Goal: Task Accomplishment & Management: Manage account settings

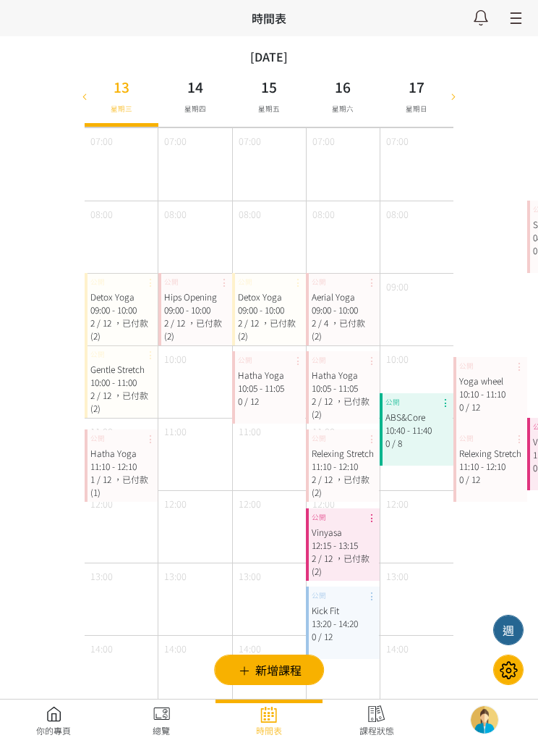
scroll to position [682, 0]
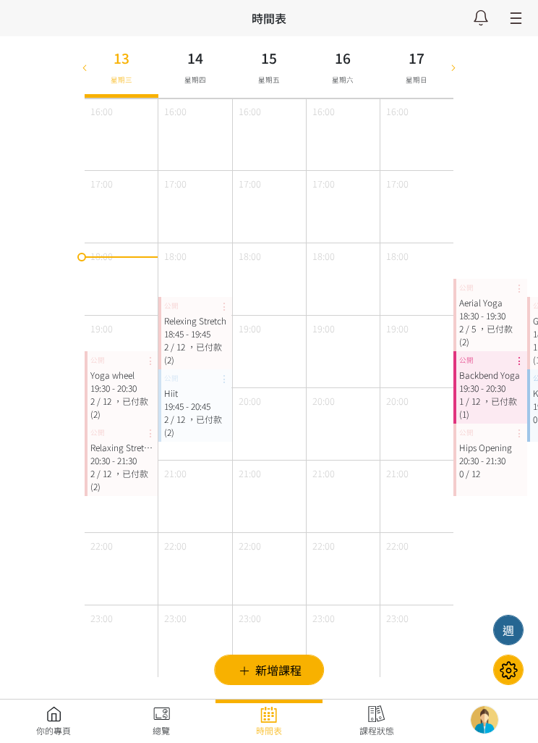
click at [125, 461] on div "20:30 - 21:30" at bounding box center [121, 460] width 62 height 13
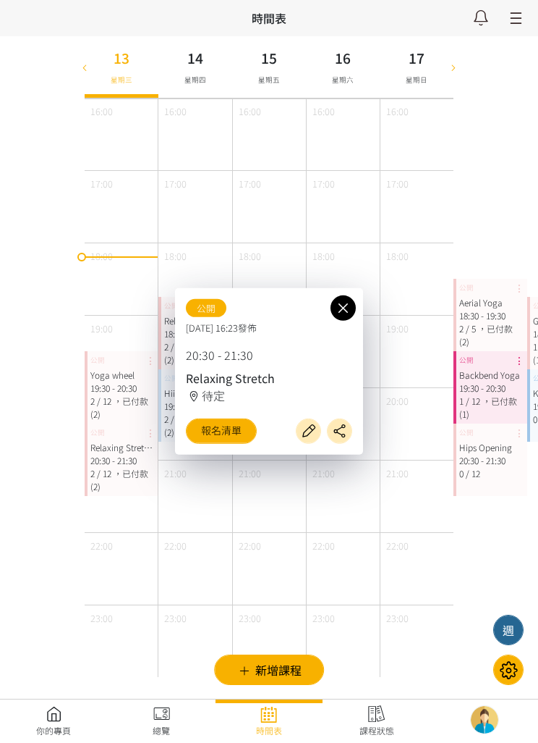
click at [219, 430] on link "報名清單" at bounding box center [221, 430] width 71 height 25
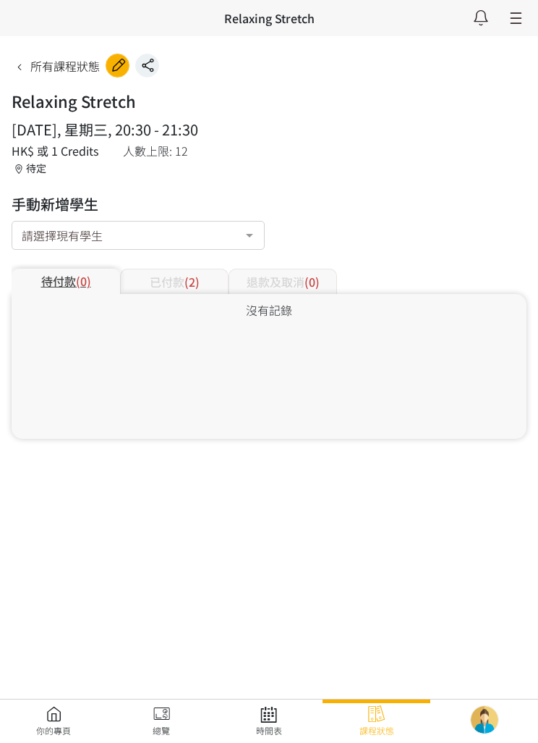
click at [158, 283] on div "已付款 (2)" at bounding box center [174, 281] width 109 height 25
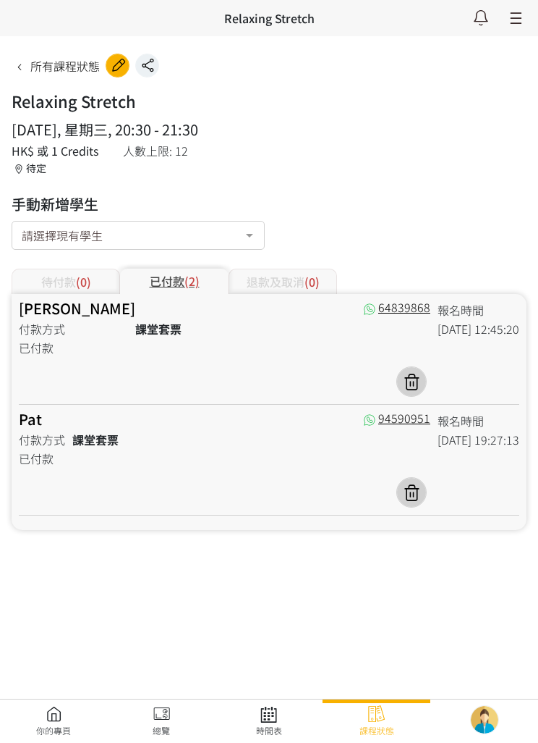
click at [267, 711] on link at bounding box center [270, 721] width 108 height 32
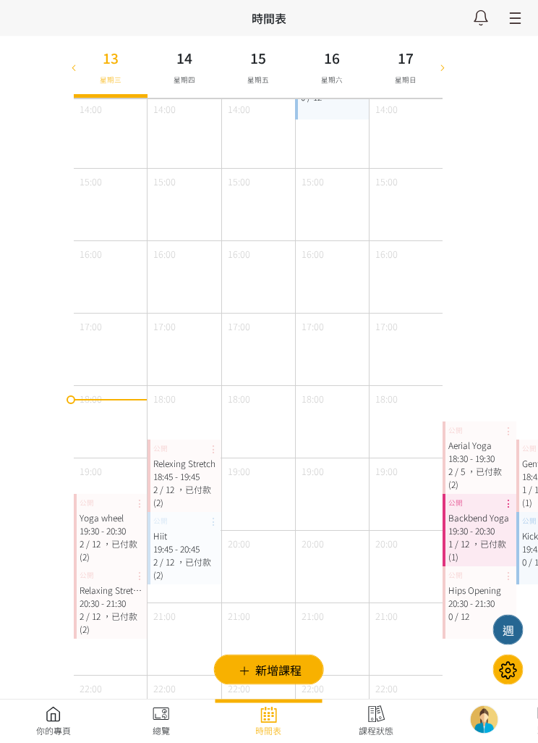
scroll to position [635, 10]
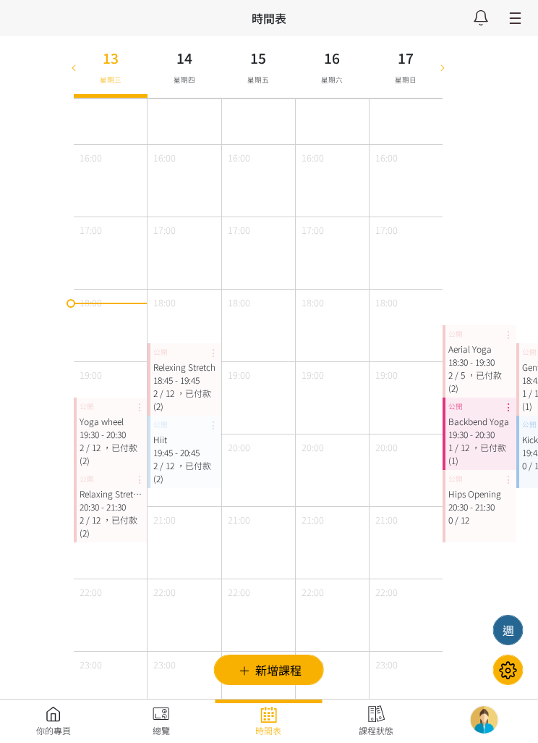
click at [72, 70] on icon at bounding box center [75, 67] width 16 height 12
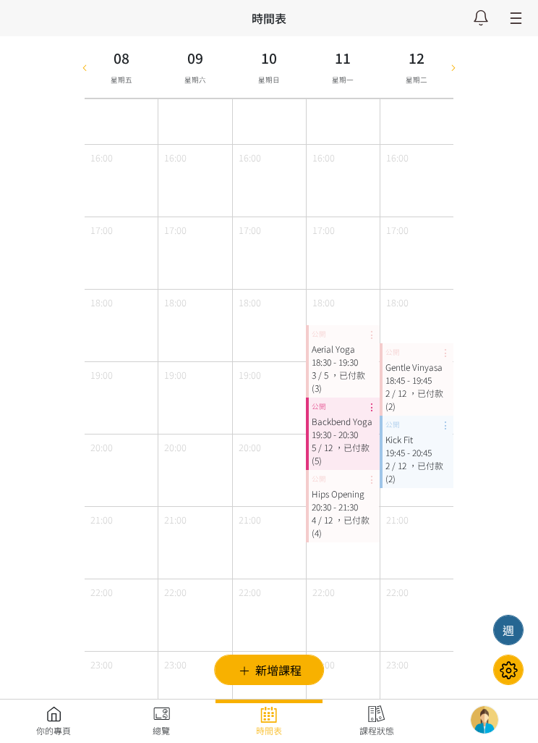
click at [422, 459] on span "，已付款 (2)" at bounding box center [415, 471] width 58 height 25
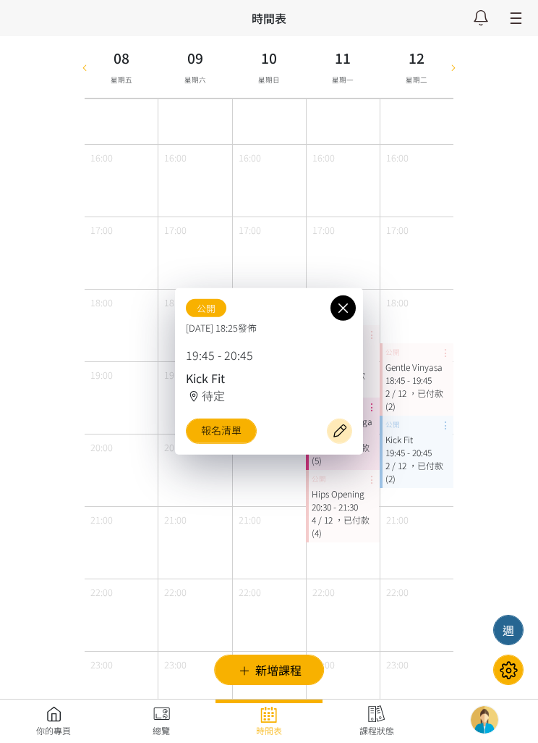
click at [214, 444] on link "報名清單" at bounding box center [221, 430] width 71 height 25
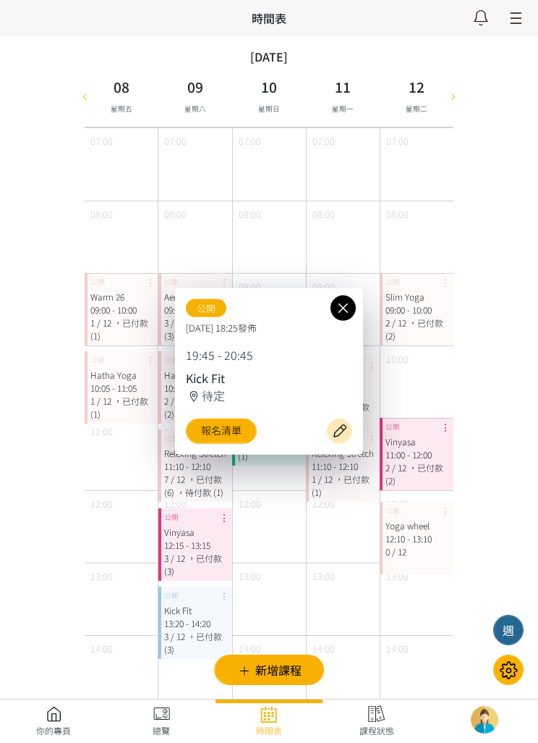
scroll to position [682, 0]
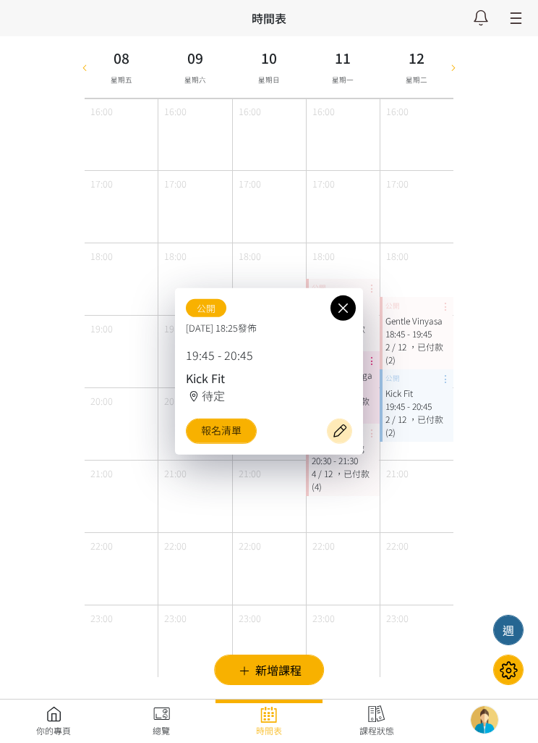
click at [331, 300] on icon at bounding box center [343, 308] width 25 height 18
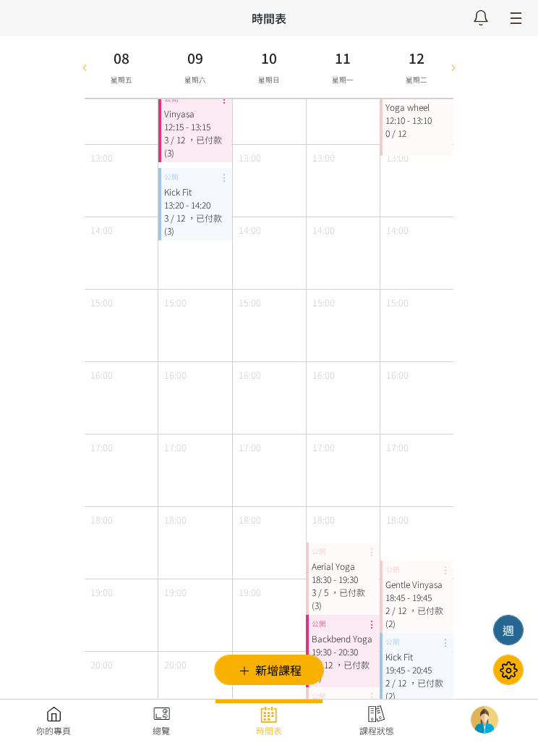
scroll to position [405, 0]
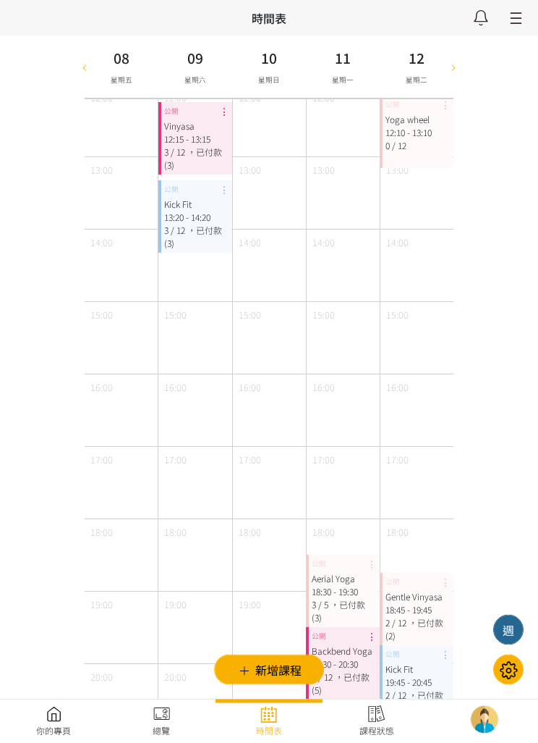
click at [444, 63] on div at bounding box center [454, 67] width 22 height 62
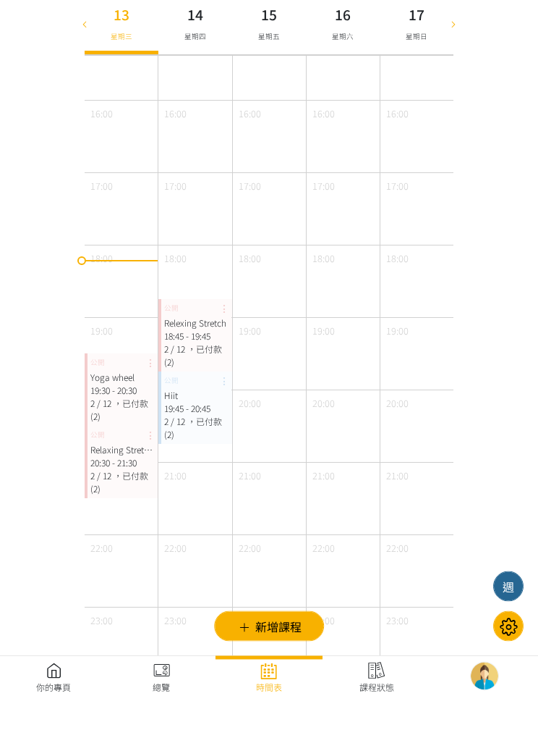
scroll to position [635, 0]
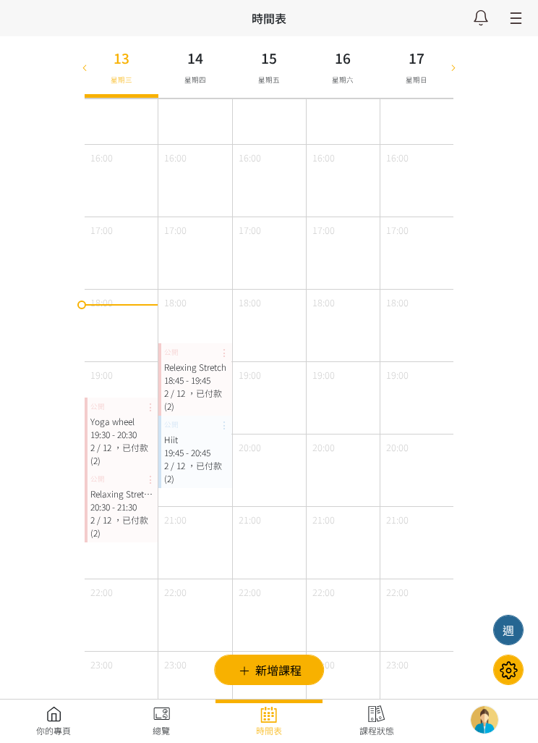
click at [112, 512] on div "20:30 - 21:30" at bounding box center [121, 506] width 62 height 13
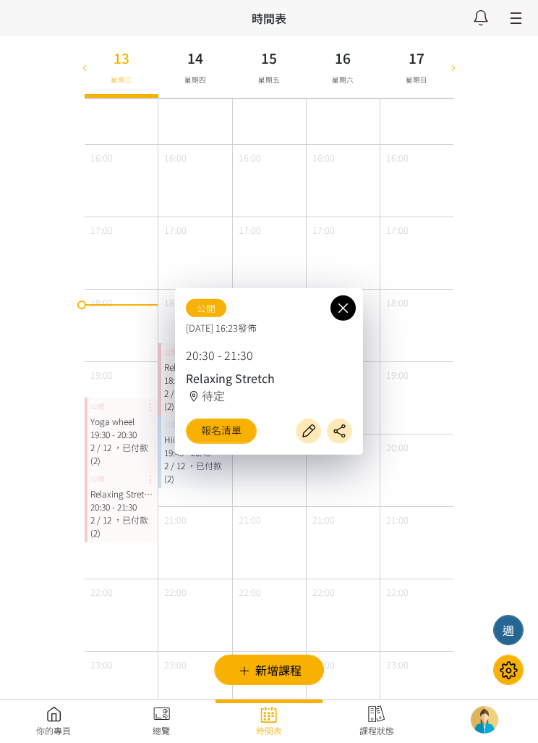
click at [213, 444] on link "報名清單" at bounding box center [221, 430] width 71 height 25
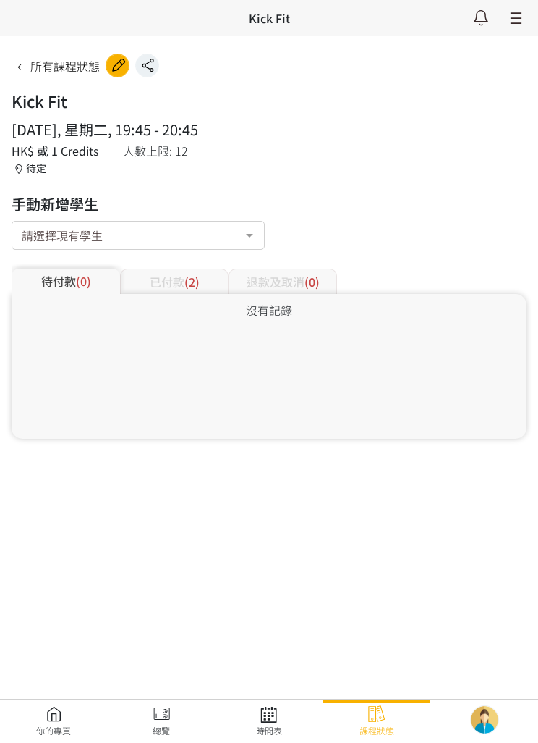
click at [156, 292] on div "已付款 (2)" at bounding box center [174, 281] width 109 height 25
click at [159, 276] on div "已付款 (2)" at bounding box center [174, 281] width 109 height 25
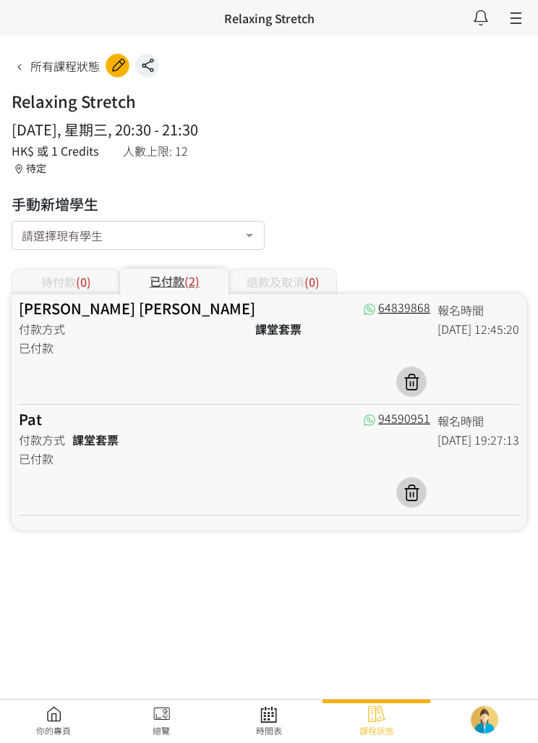
click at [31, 418] on link "Pat" at bounding box center [30, 418] width 23 height 21
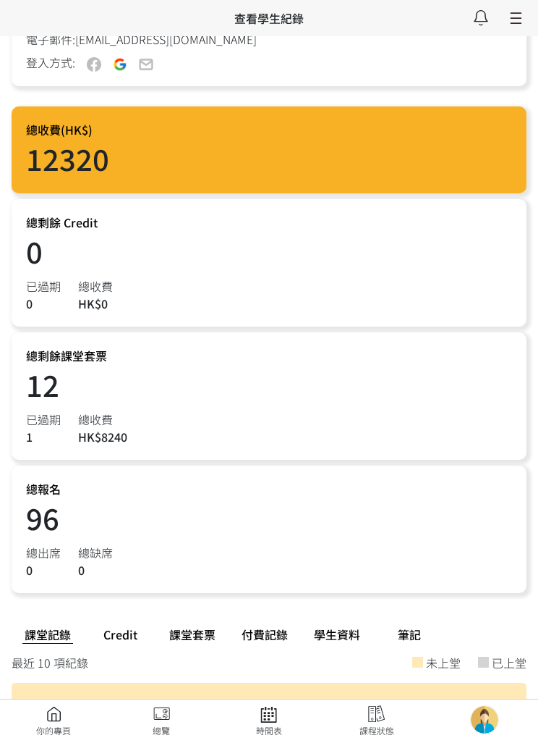
scroll to position [166, 0]
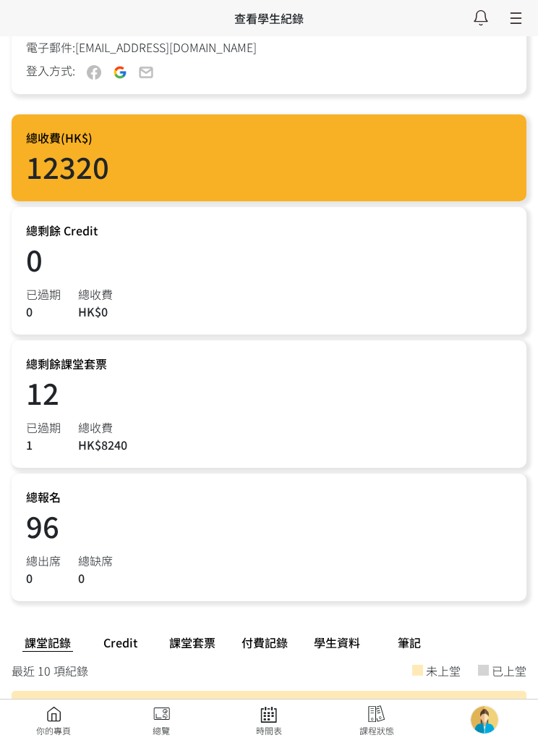
click at [278, 737] on link at bounding box center [270, 721] width 108 height 32
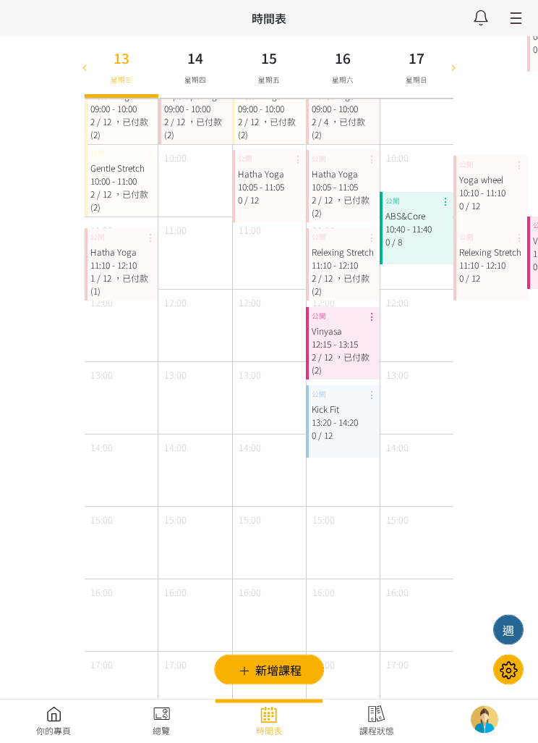
scroll to position [119, 0]
